Goal: Task Accomplishment & Management: Complete application form

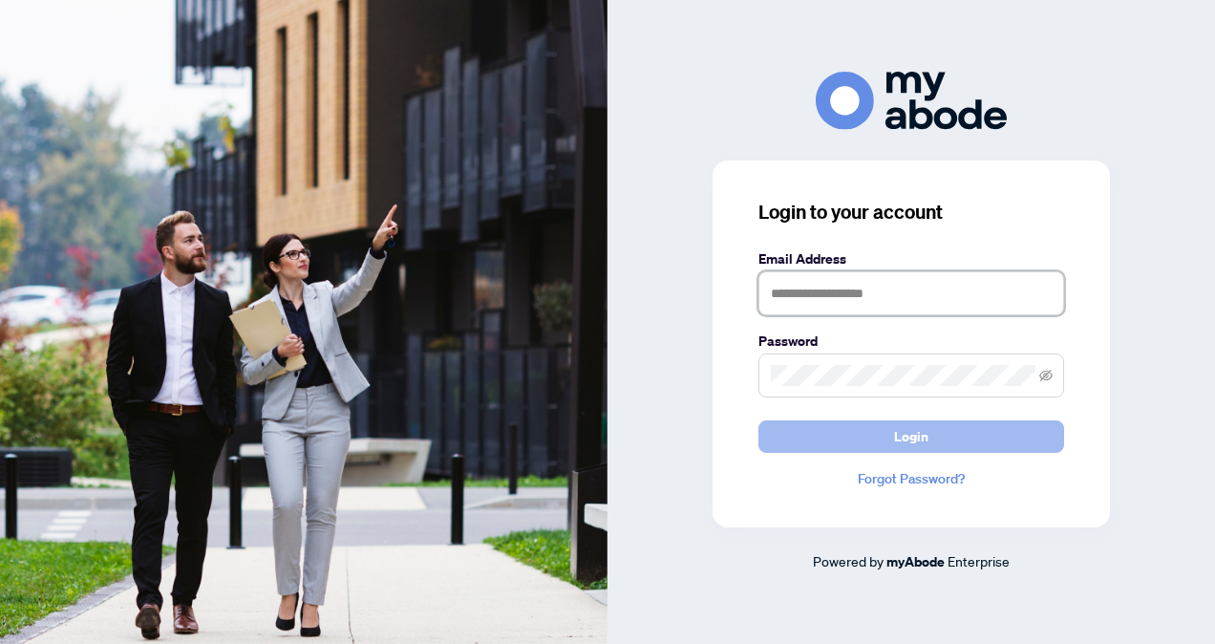
type input "**********"
click at [915, 443] on span "Login" at bounding box center [911, 436] width 34 height 31
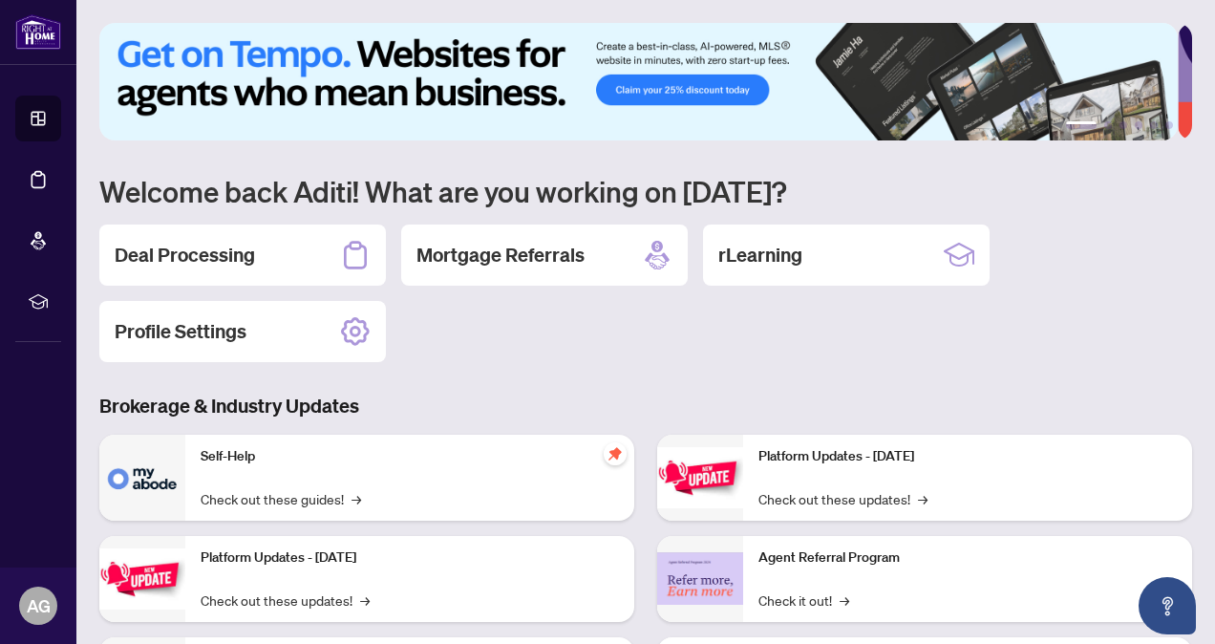
click at [586, 334] on div "Deal Processing Mortgage Referrals rLearning Profile Settings" at bounding box center [645, 294] width 1093 height 138
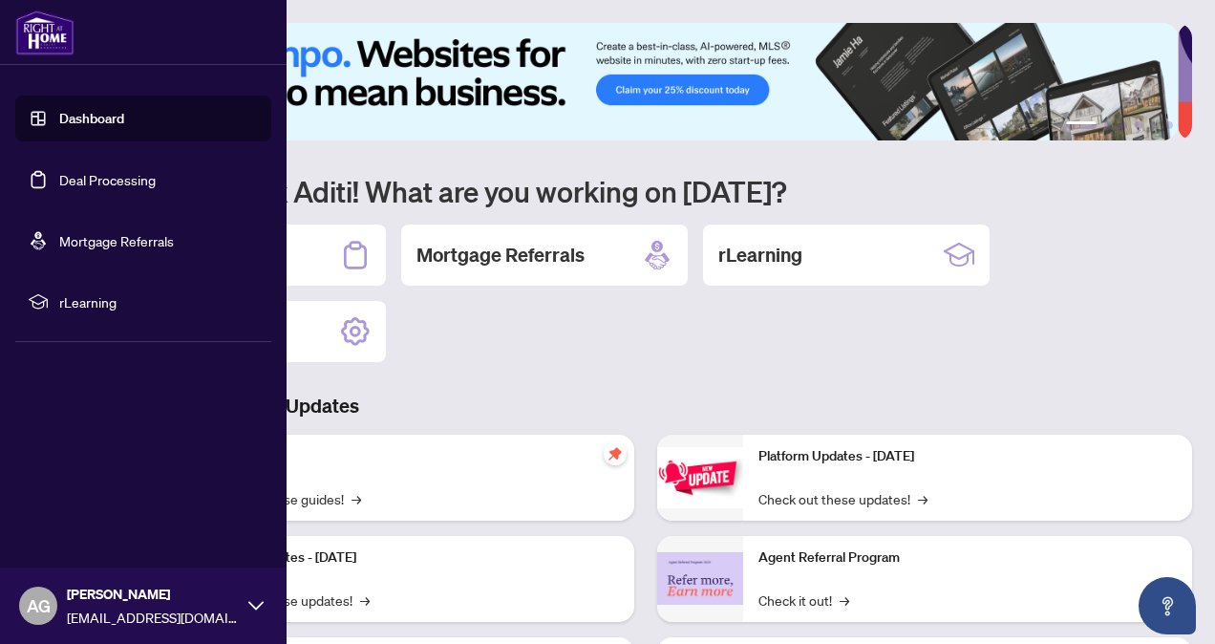
click at [124, 127] on link "Dashboard" at bounding box center [91, 118] width 65 height 17
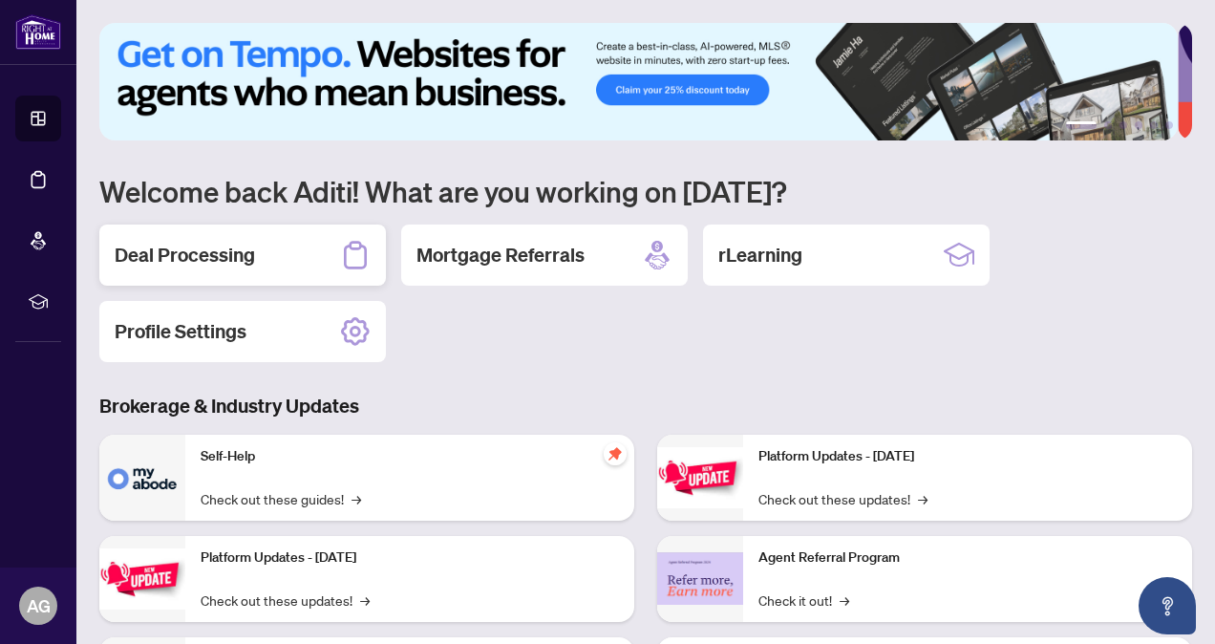
click at [308, 251] on div "Deal Processing" at bounding box center [242, 255] width 287 height 61
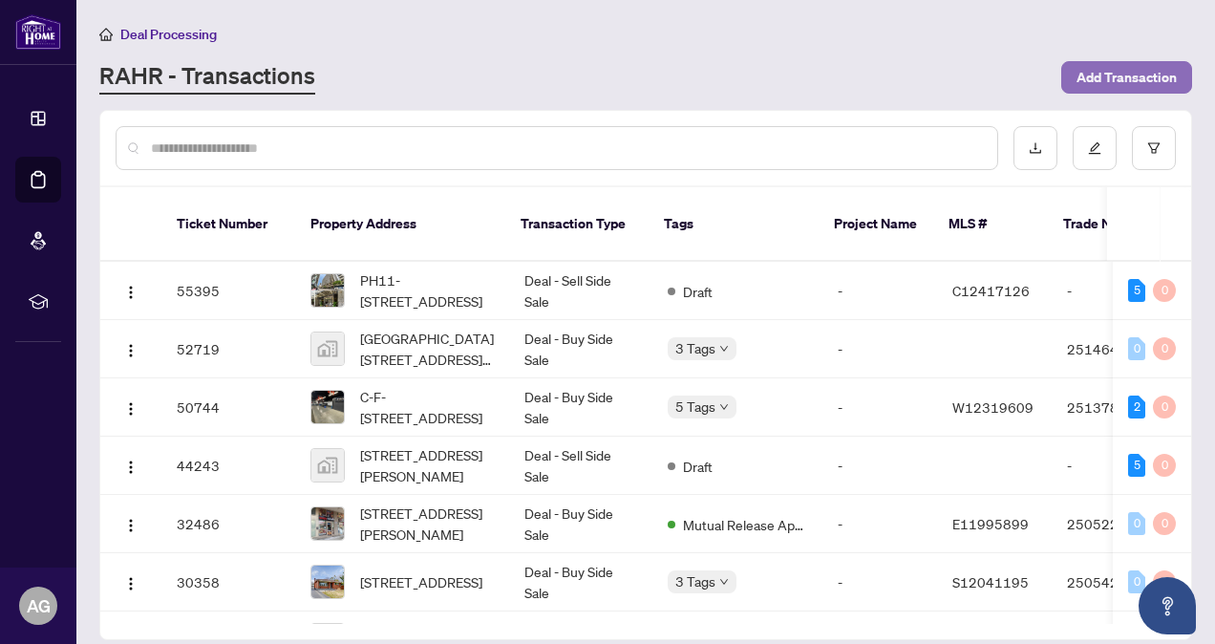
click at [1130, 75] on span "Add Transaction" at bounding box center [1127, 77] width 100 height 31
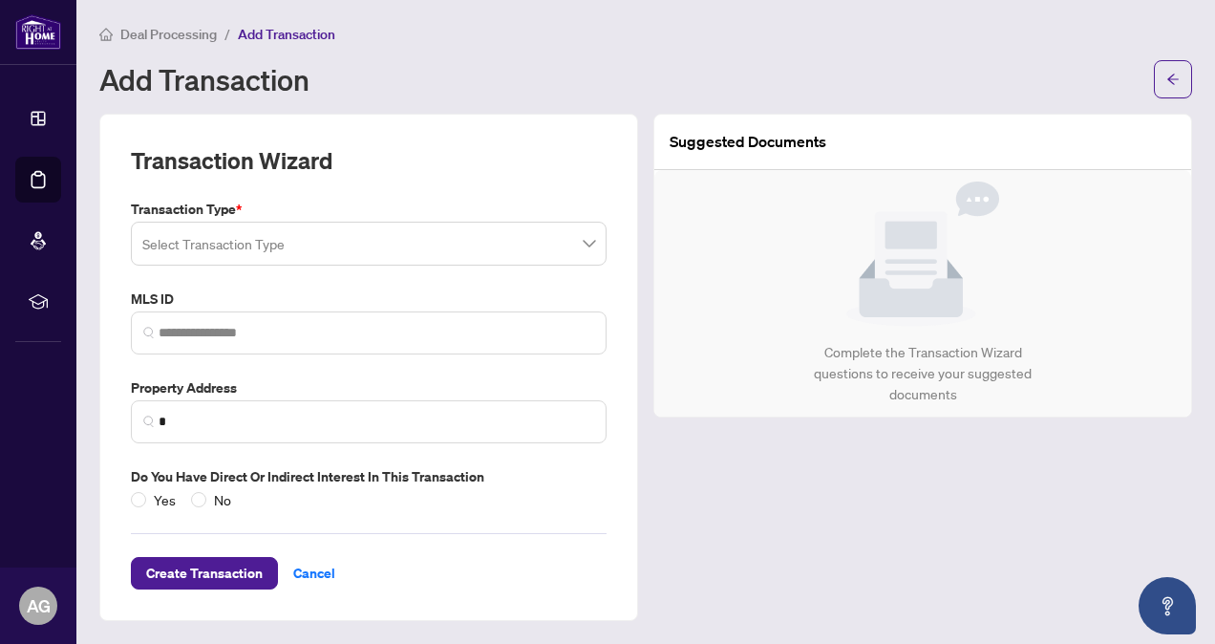
click at [346, 251] on input "search" at bounding box center [360, 247] width 436 height 42
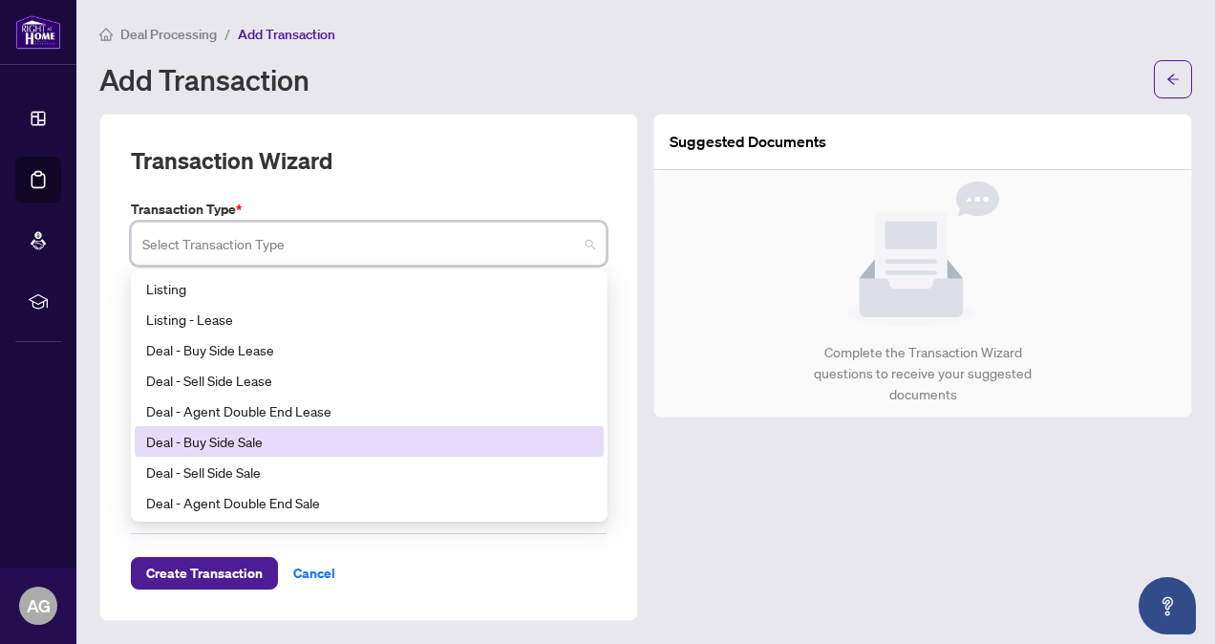
drag, startPoint x: 260, startPoint y: 351, endPoint x: 254, endPoint y: 441, distance: 91.0
click at [254, 441] on div "Listing Listing - Lease Deal - Buy Side Lease Deal - Sell Side Lease Deal - Age…" at bounding box center [369, 426] width 469 height 306
click at [254, 441] on div "Deal - Buy Side Sale" at bounding box center [369, 441] width 446 height 21
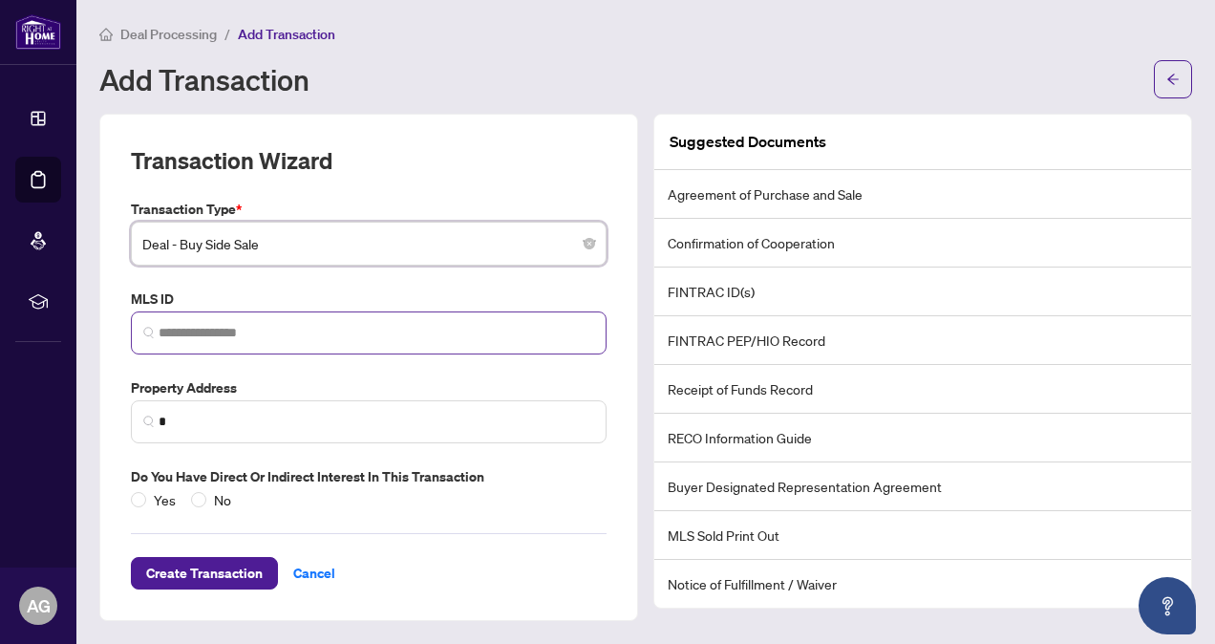
click at [277, 342] on span at bounding box center [369, 333] width 476 height 43
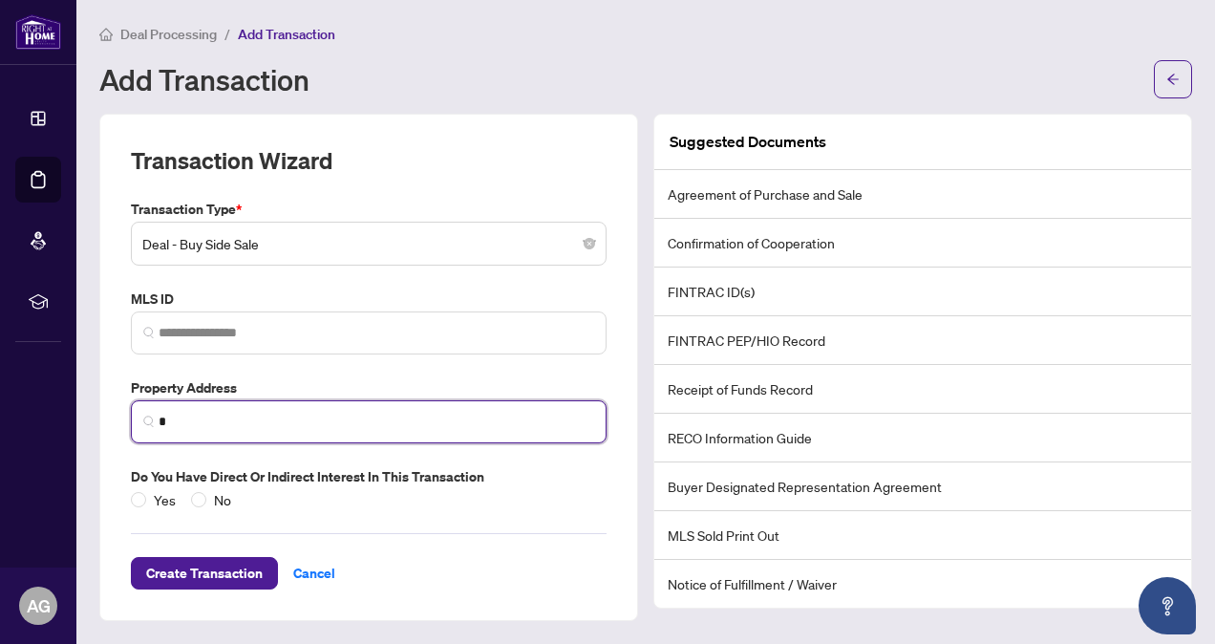
click at [243, 418] on input "*" at bounding box center [377, 422] width 436 height 20
paste input "**********"
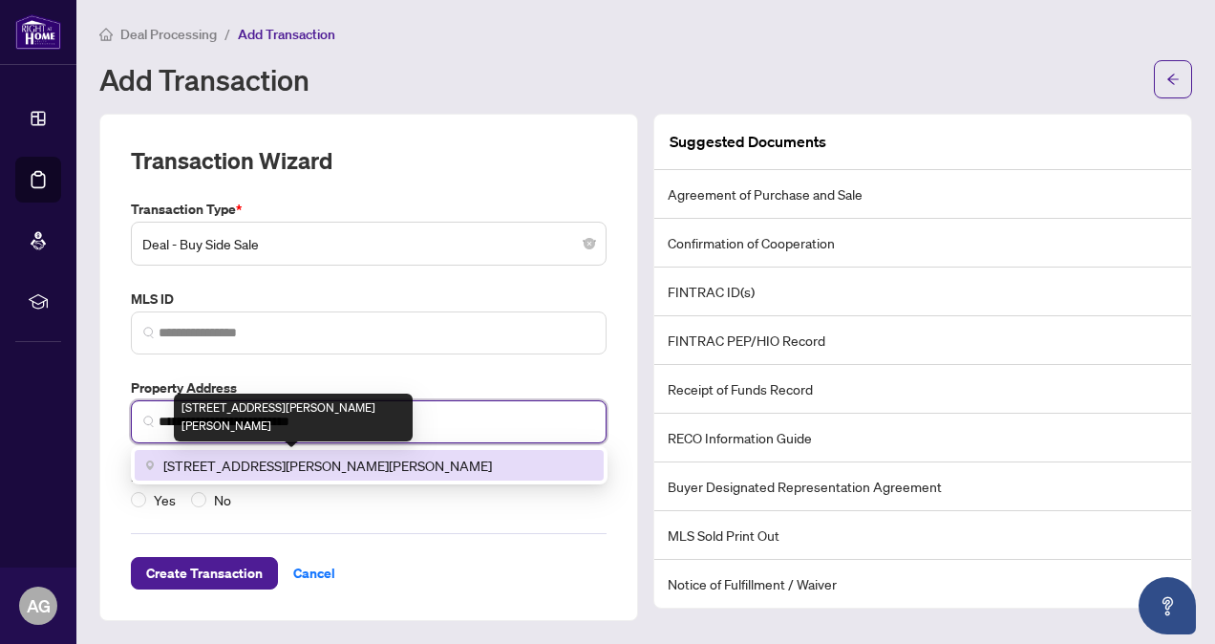
click at [179, 458] on span "[STREET_ADDRESS][PERSON_NAME][PERSON_NAME]" at bounding box center [327, 465] width 329 height 21
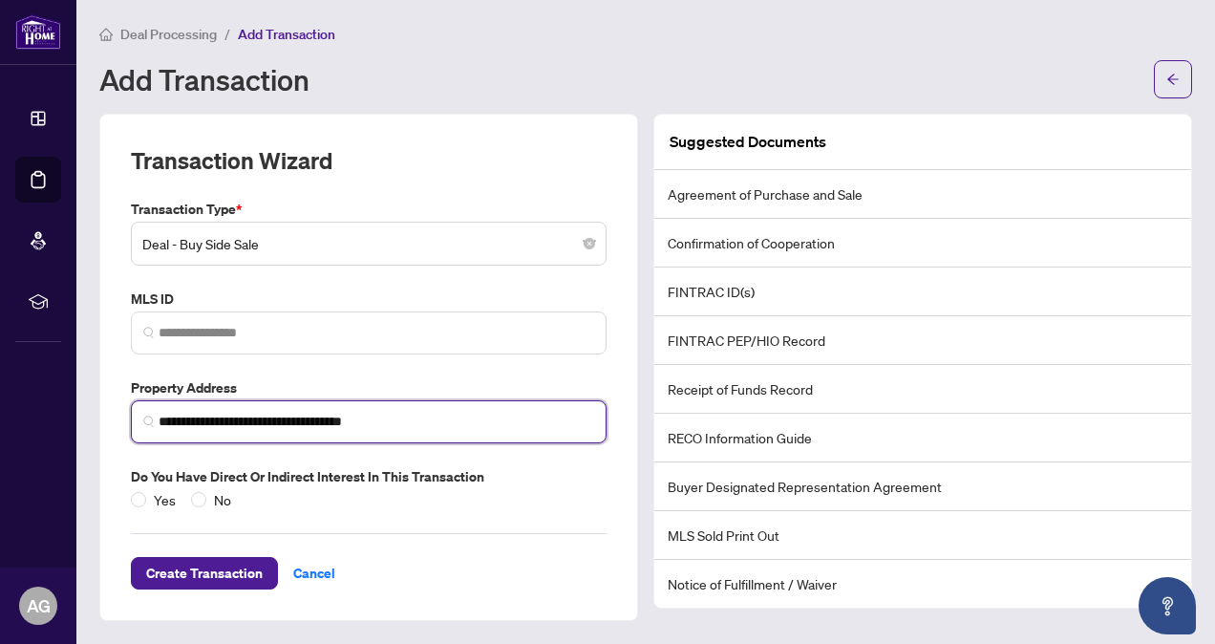
type input "**********"
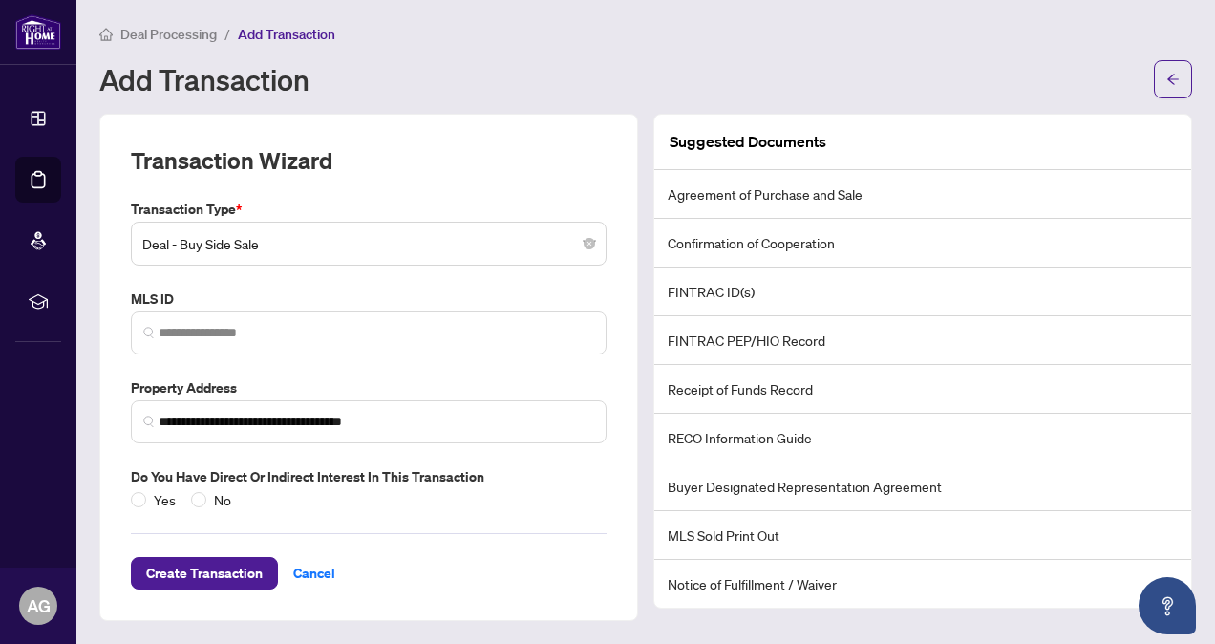
click at [390, 524] on div "Create Transaction Cancel" at bounding box center [369, 549] width 476 height 79
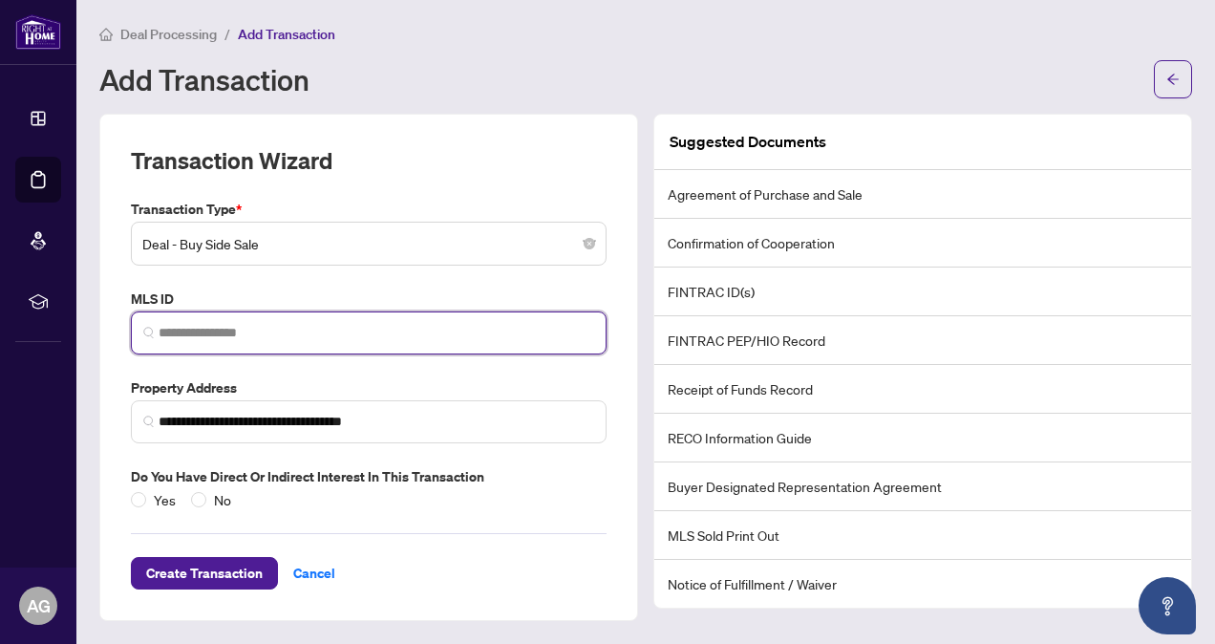
click at [278, 334] on input "search" at bounding box center [377, 333] width 436 height 20
paste input "*********"
type input "*********"
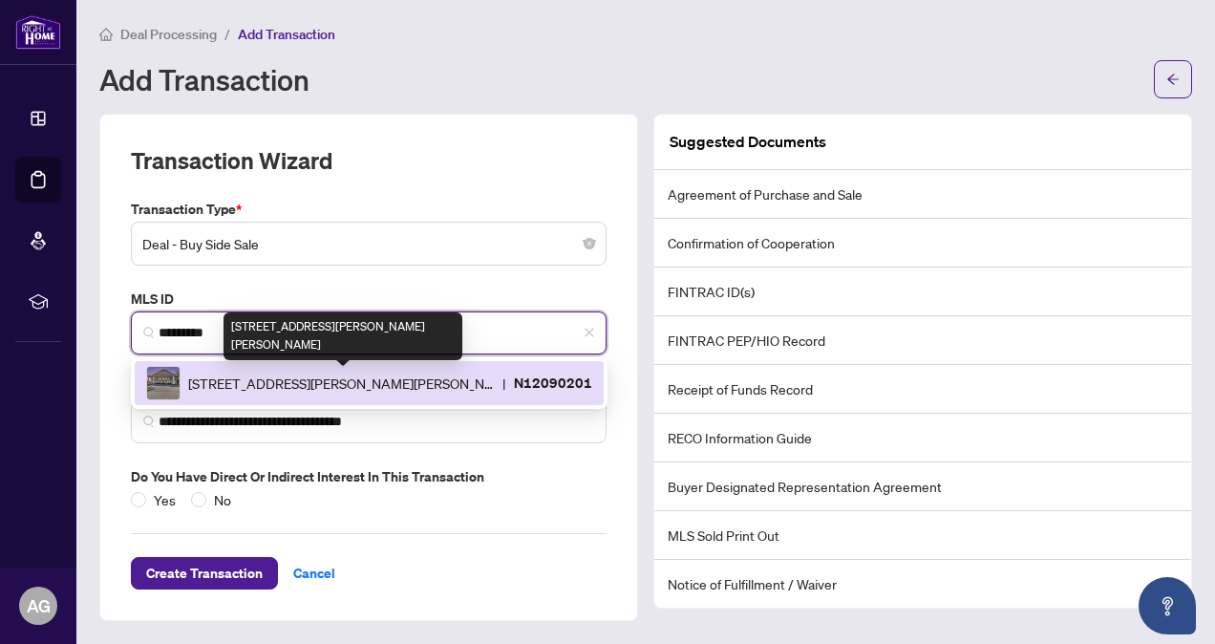
click at [293, 373] on span "[STREET_ADDRESS][PERSON_NAME][PERSON_NAME]" at bounding box center [341, 383] width 307 height 21
type input "**********"
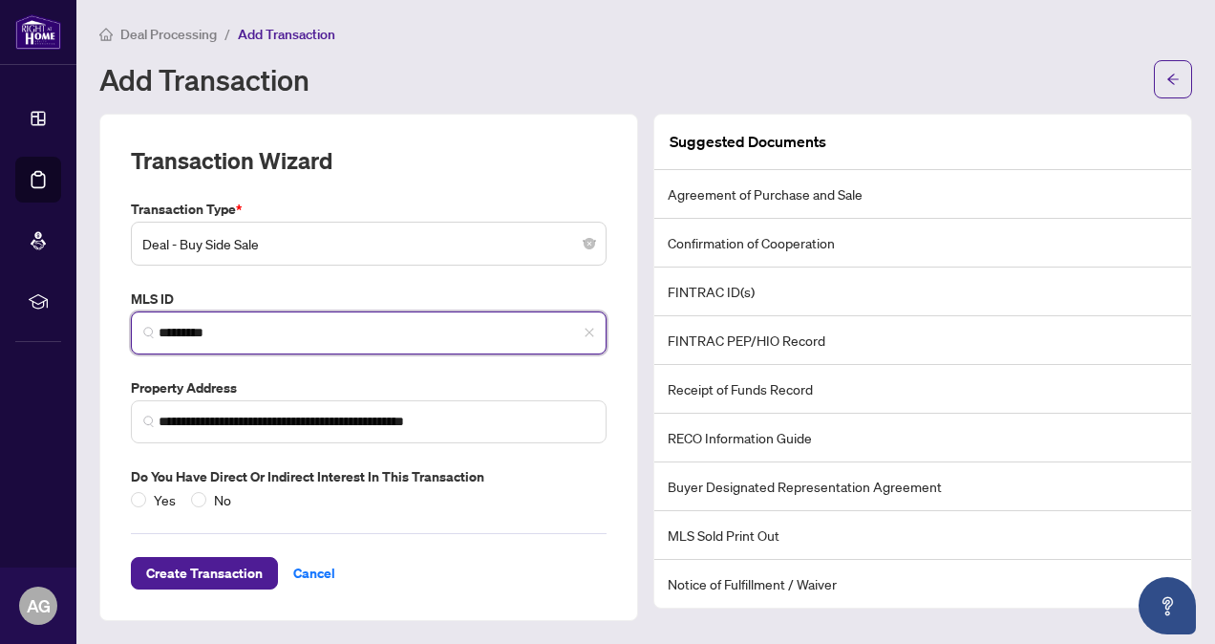
type input "*********"
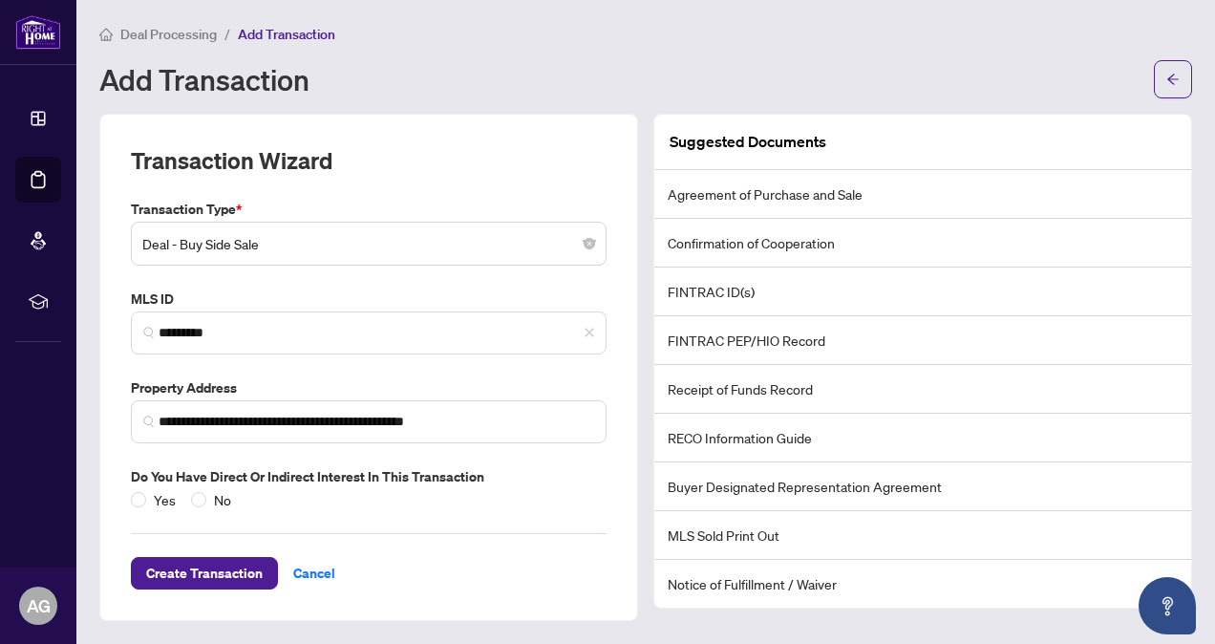
click at [790, 67] on div "Add Transaction" at bounding box center [620, 79] width 1043 height 31
drag, startPoint x: 778, startPoint y: 189, endPoint x: 864, endPoint y: 192, distance: 86.0
click at [864, 192] on li "Agreement of Purchase and Sale" at bounding box center [923, 194] width 537 height 49
drag, startPoint x: 864, startPoint y: 192, endPoint x: 845, endPoint y: 232, distance: 44.4
click at [845, 232] on li "Confirmation of Cooperation" at bounding box center [923, 243] width 537 height 49
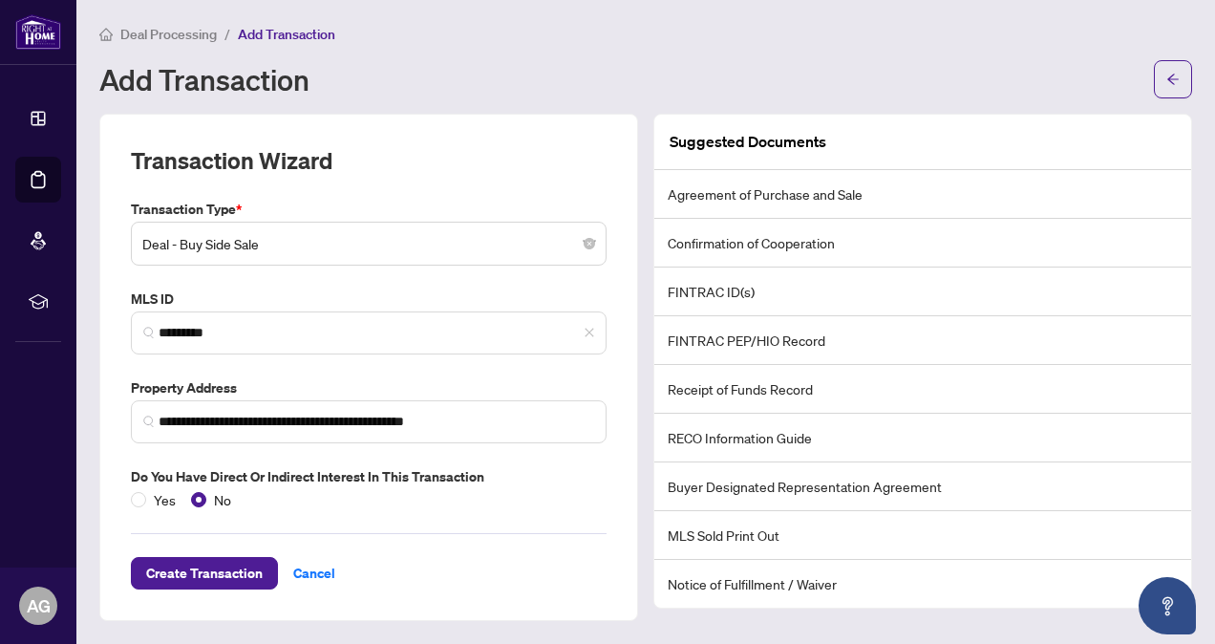
drag, startPoint x: 761, startPoint y: 287, endPoint x: 772, endPoint y: 312, distance: 27.4
click at [770, 287] on li "FINTRAC ID(s)" at bounding box center [923, 292] width 537 height 49
drag, startPoint x: 737, startPoint y: 354, endPoint x: 772, endPoint y: 353, distance: 35.4
click at [772, 353] on li "FINTRAC PEP/HIO Record" at bounding box center [923, 340] width 537 height 49
drag, startPoint x: 772, startPoint y: 353, endPoint x: 731, endPoint y: 384, distance: 51.8
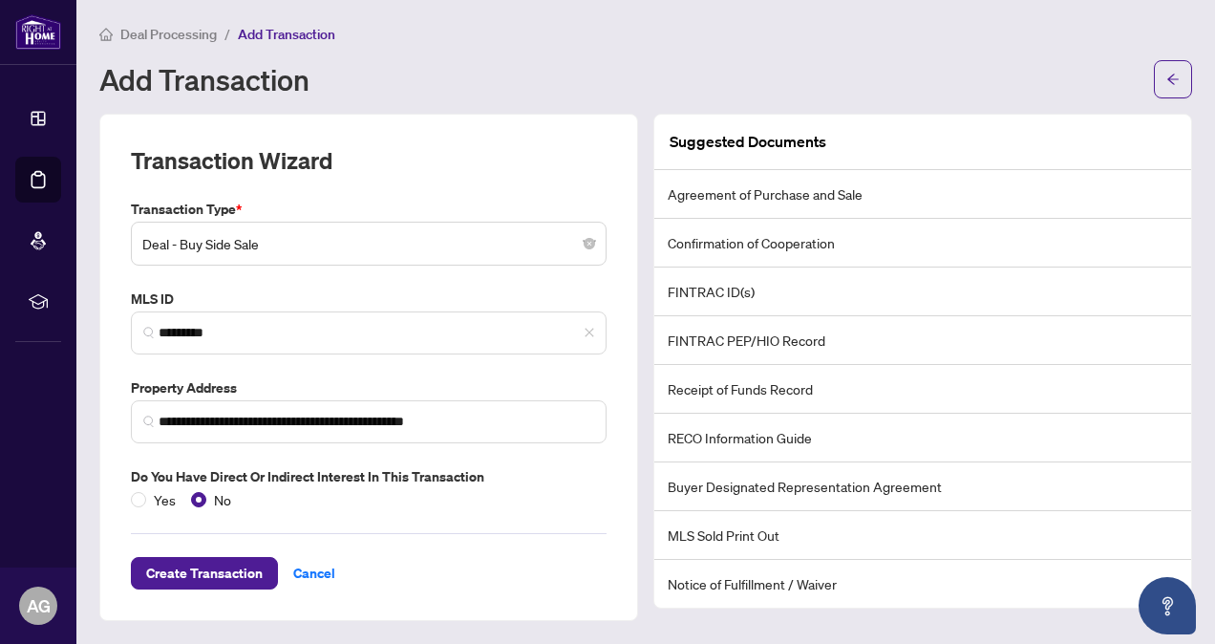
click at [731, 384] on li "Receipt of Funds Record" at bounding box center [923, 389] width 537 height 49
drag, startPoint x: 720, startPoint y: 388, endPoint x: 827, endPoint y: 373, distance: 107.2
click at [827, 373] on li "Receipt of Funds Record" at bounding box center [923, 389] width 537 height 49
drag, startPoint x: 827, startPoint y: 373, endPoint x: 795, endPoint y: 438, distance: 72.2
click at [795, 438] on li "RECO Information Guide" at bounding box center [923, 438] width 537 height 49
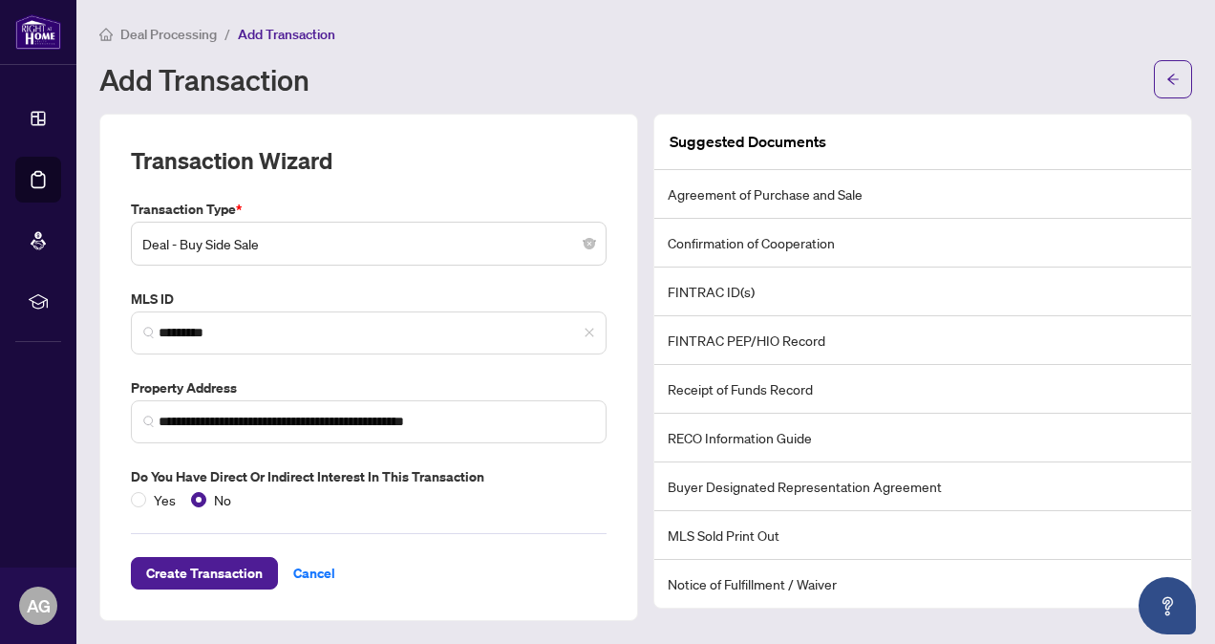
drag, startPoint x: 795, startPoint y: 438, endPoint x: 816, endPoint y: 436, distance: 21.1
click at [816, 436] on li "RECO Information Guide" at bounding box center [923, 438] width 537 height 49
drag, startPoint x: 668, startPoint y: 430, endPoint x: 849, endPoint y: 440, distance: 180.8
click at [849, 440] on li "RECO Information Guide" at bounding box center [923, 438] width 537 height 49
drag, startPoint x: 849, startPoint y: 440, endPoint x: 812, endPoint y: 468, distance: 46.3
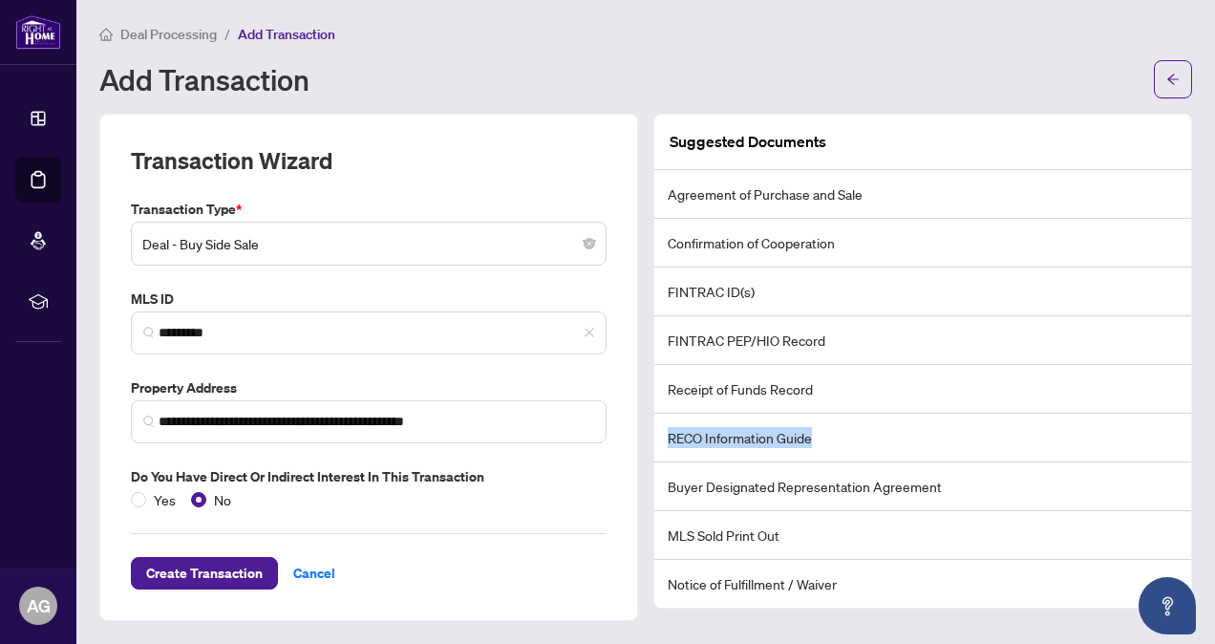
click at [835, 457] on li "RECO Information Guide" at bounding box center [923, 438] width 537 height 49
click at [705, 493] on li "Buyer Designated Representation Agreement" at bounding box center [923, 486] width 537 height 49
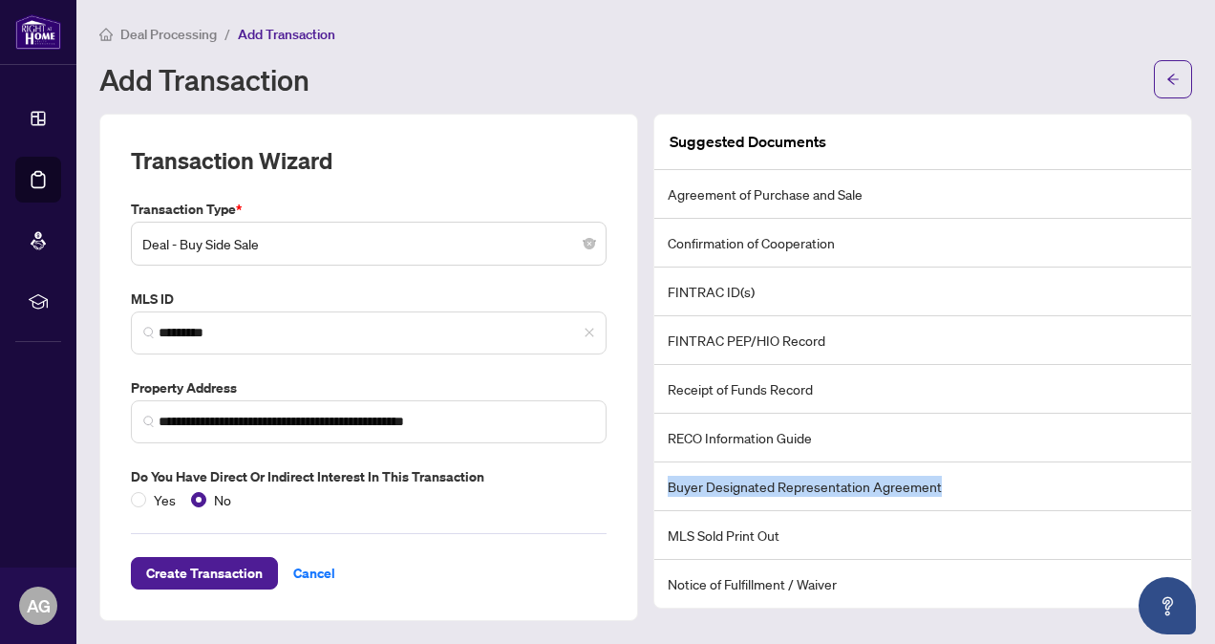
drag, startPoint x: 665, startPoint y: 476, endPoint x: 955, endPoint y: 470, distance: 289.6
click at [955, 470] on li "Buyer Designated Representation Agreement" at bounding box center [923, 486] width 537 height 49
copy li "Buyer Designated Representation Agreement"
click at [214, 552] on div "Create Transaction Cancel" at bounding box center [369, 549] width 476 height 79
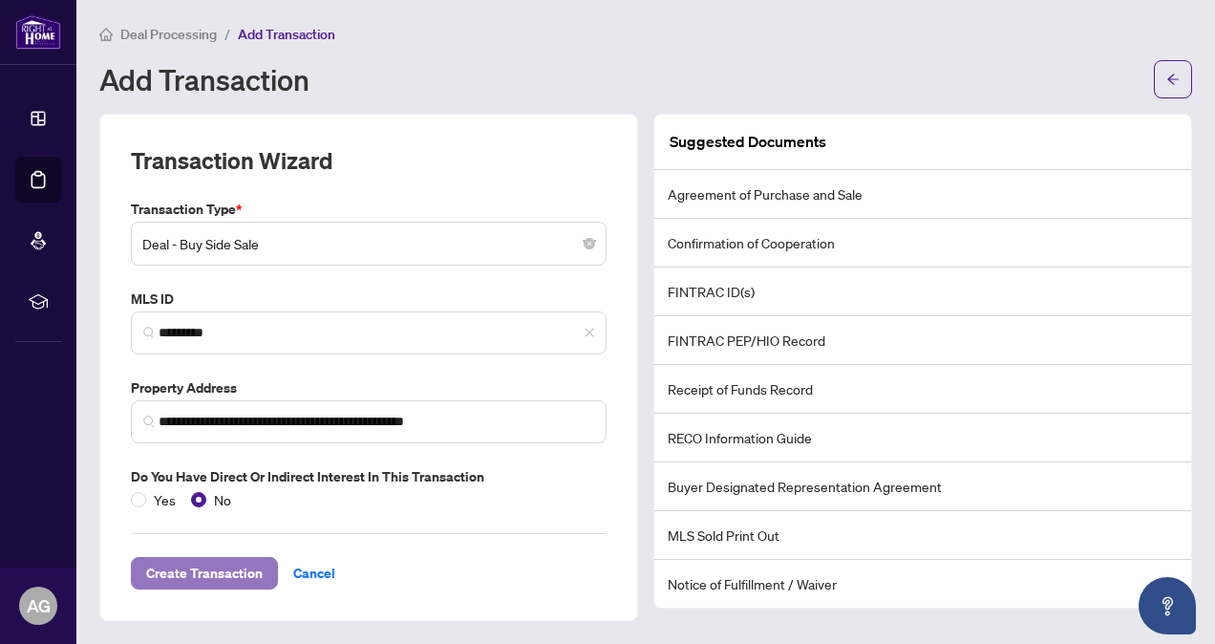
click at [198, 567] on span "Create Transaction" at bounding box center [204, 573] width 117 height 31
